Goal: Navigation & Orientation: Find specific page/section

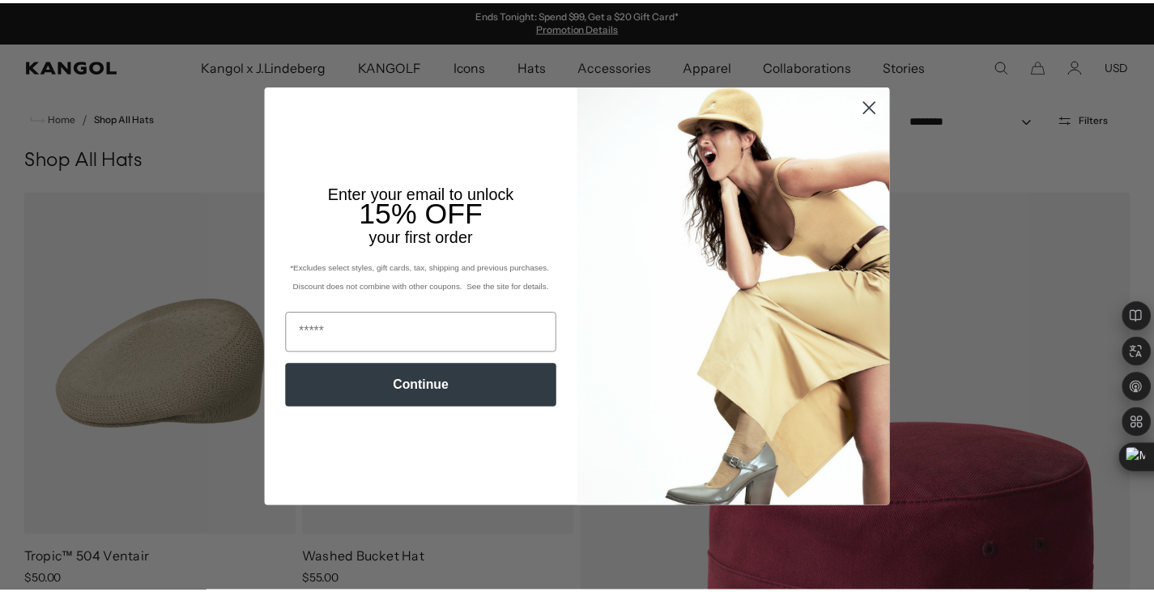
scroll to position [0, 334]
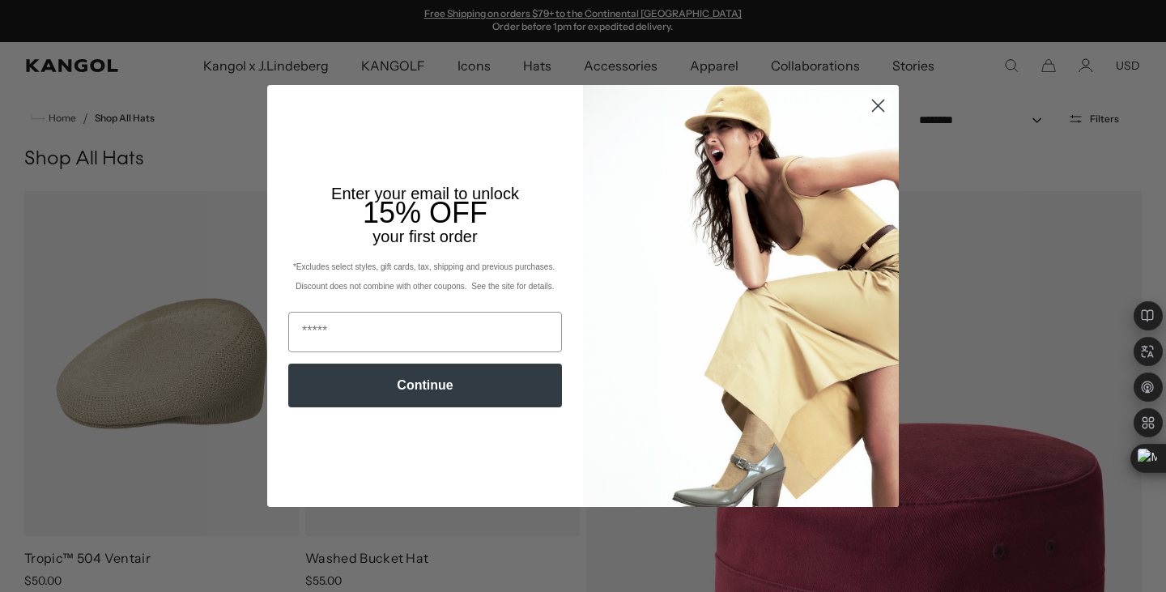
click at [879, 108] on circle "Close dialog" at bounding box center [878, 105] width 27 height 27
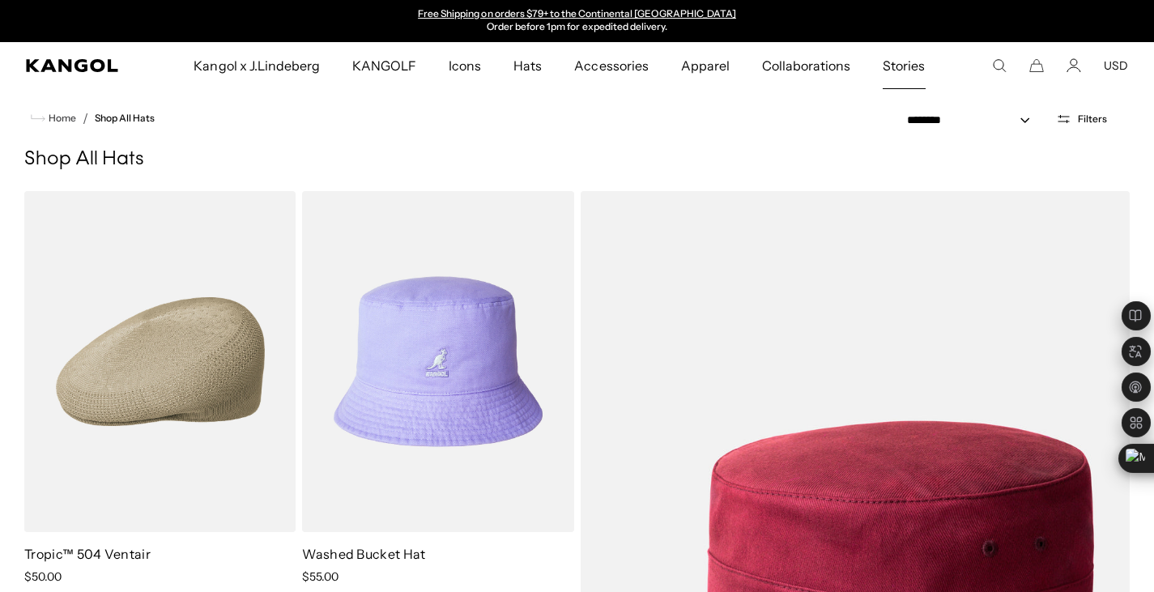
click at [892, 65] on span "Stories" at bounding box center [904, 65] width 42 height 47
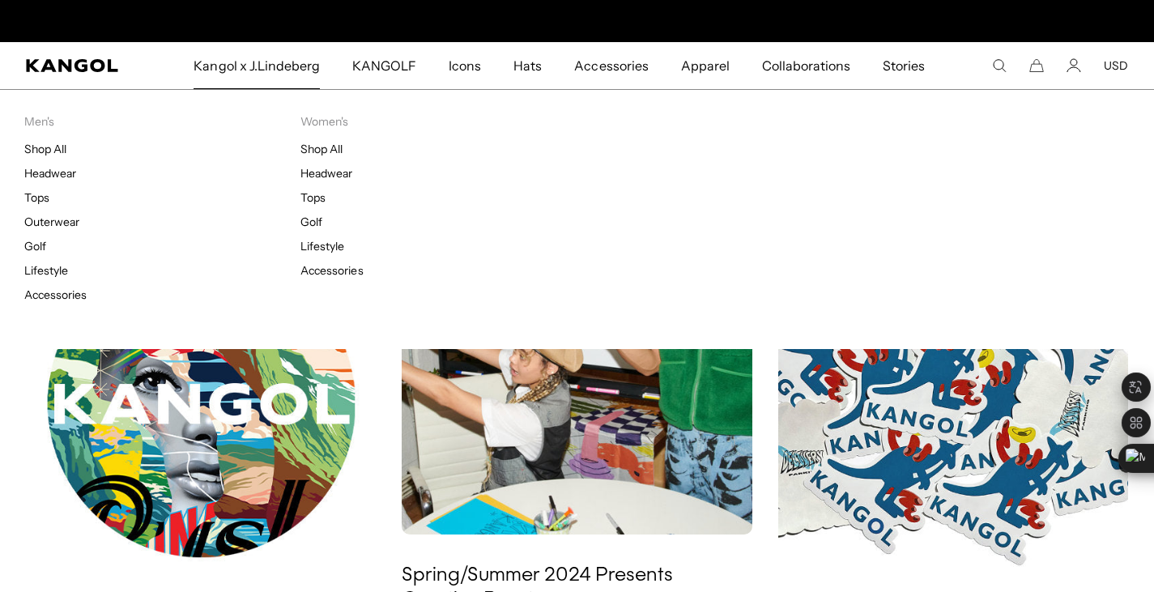
scroll to position [0, 334]
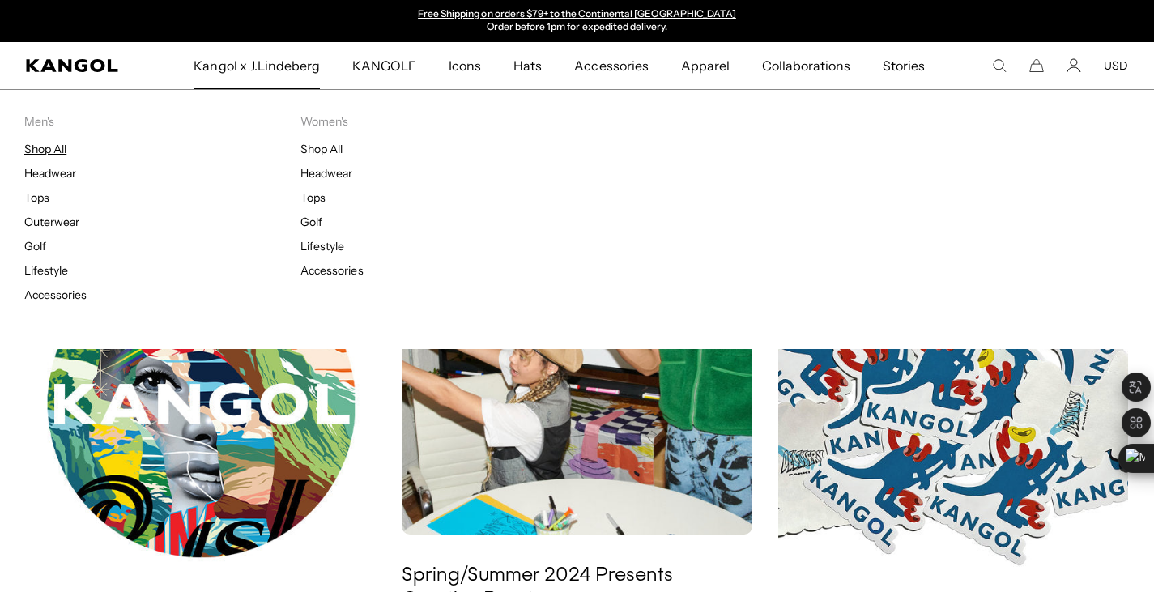
click at [55, 150] on link "Shop All" at bounding box center [45, 149] width 42 height 15
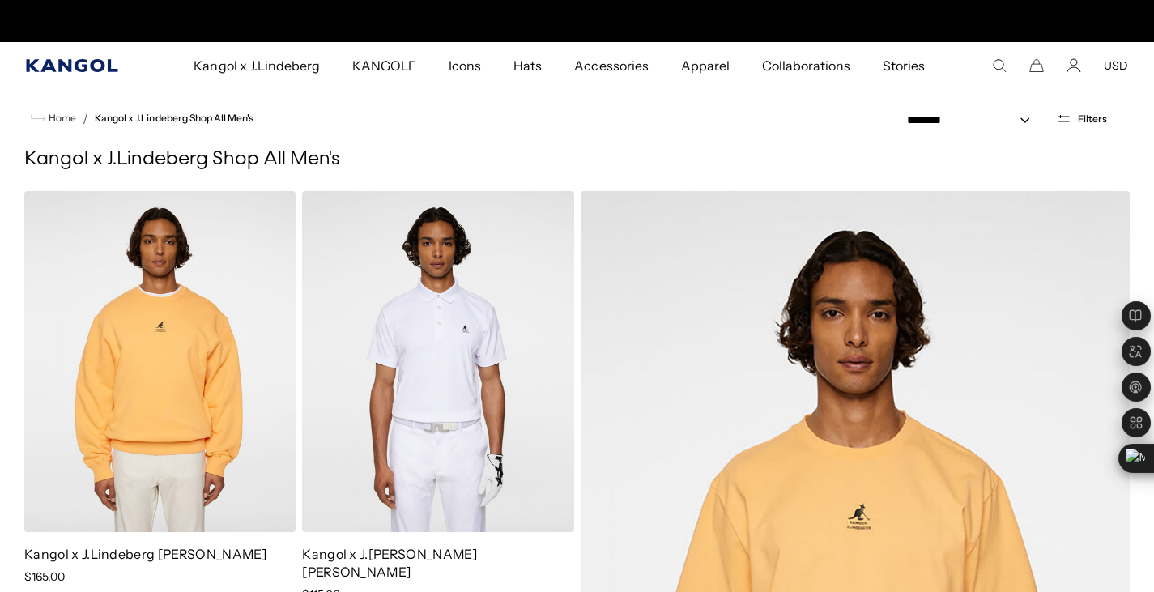
scroll to position [0, 334]
click at [75, 61] on icon "Kangol" at bounding box center [72, 65] width 93 height 13
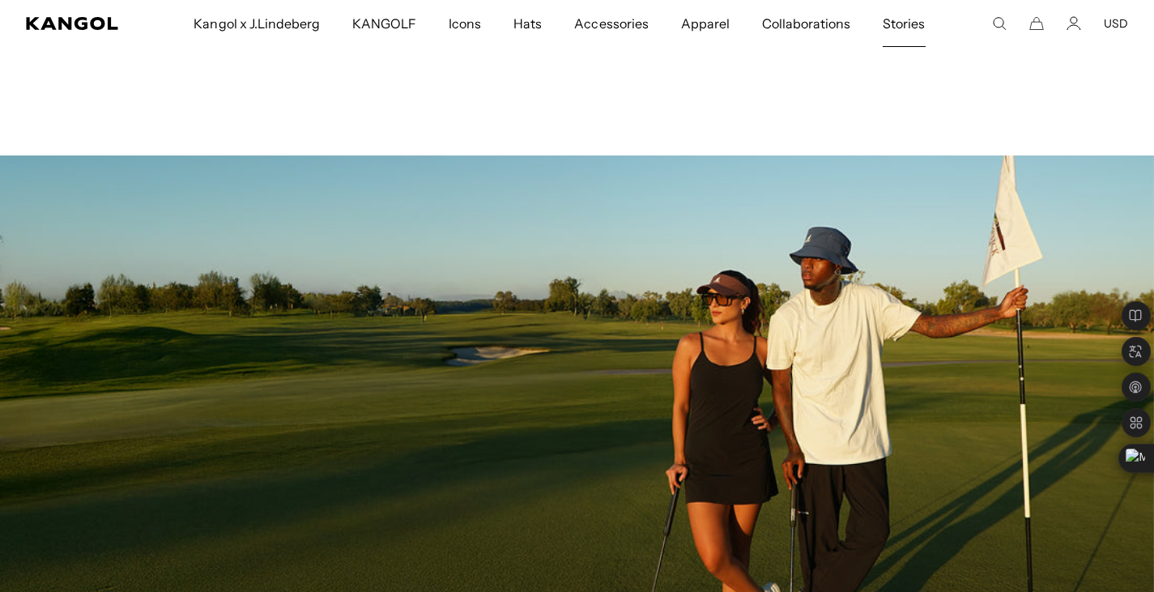
scroll to position [0, 334]
click at [888, 24] on span "Stories" at bounding box center [904, 23] width 42 height 47
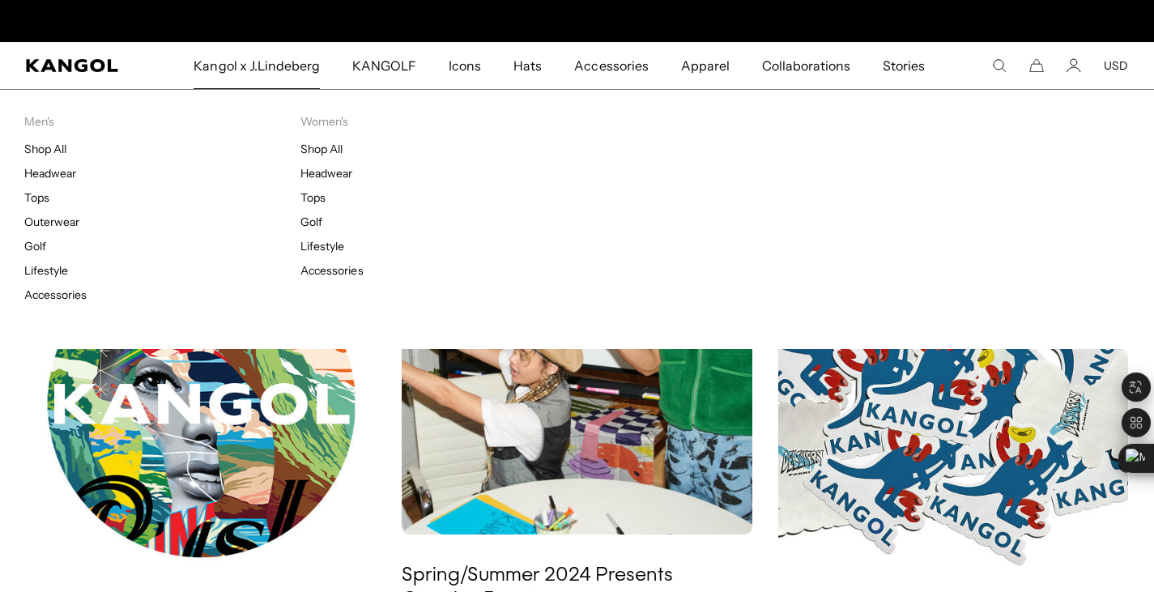
scroll to position [0, 334]
